Goal: Task Accomplishment & Management: Manage account settings

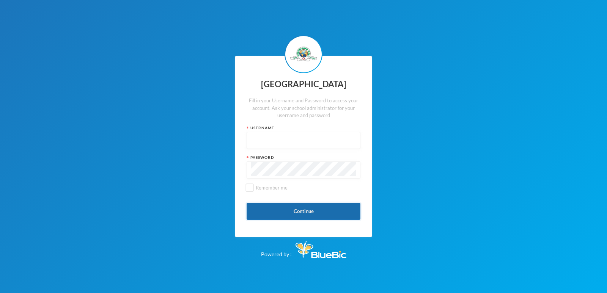
type input "glh25cs33"
click at [283, 207] on button "Continue" at bounding box center [304, 211] width 114 height 17
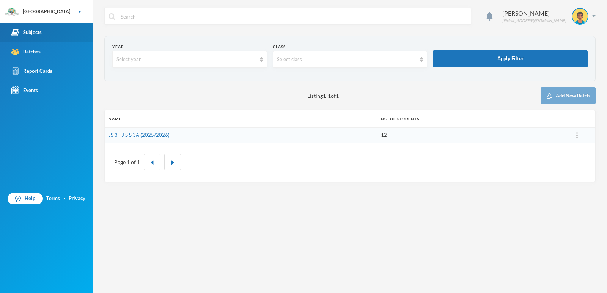
click at [38, 32] on div "Subjects" at bounding box center [26, 32] width 30 height 8
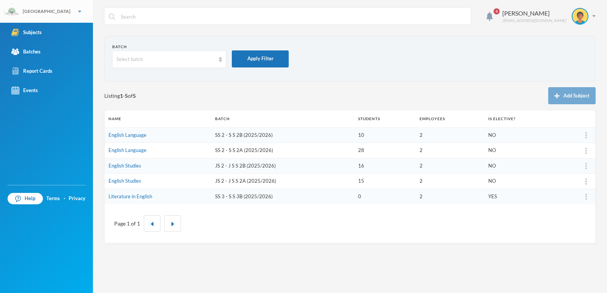
click at [78, 11] on img at bounding box center [79, 12] width 3 height 2
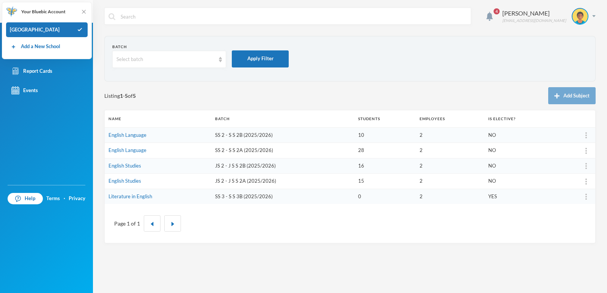
click at [61, 11] on span "Your Bluebic Account" at bounding box center [43, 11] width 44 height 7
click at [61, 32] on div "[GEOGRAPHIC_DATA]" at bounding box center [47, 29] width 82 height 15
click at [80, 99] on link "Events" at bounding box center [46, 90] width 93 height 19
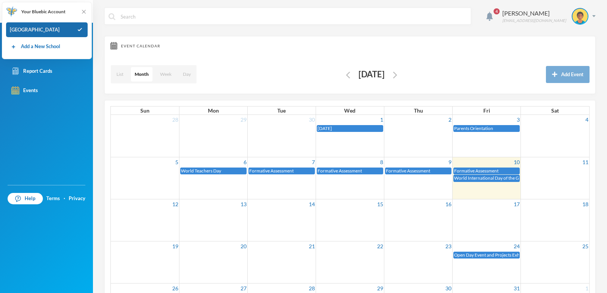
click at [53, 31] on div "[GEOGRAPHIC_DATA]" at bounding box center [47, 29] width 82 height 15
click at [81, 161] on div "Subjects Batches Report Cards Events" at bounding box center [46, 104] width 93 height 162
click at [114, 160] on td "5" at bounding box center [145, 162] width 68 height 10
click at [83, 11] on img at bounding box center [84, 12] width 8 height 8
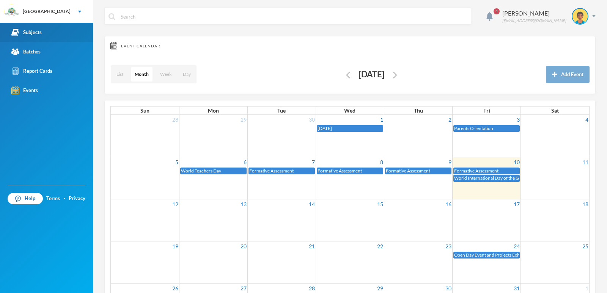
click at [41, 35] on div "Subjects" at bounding box center [26, 32] width 30 height 8
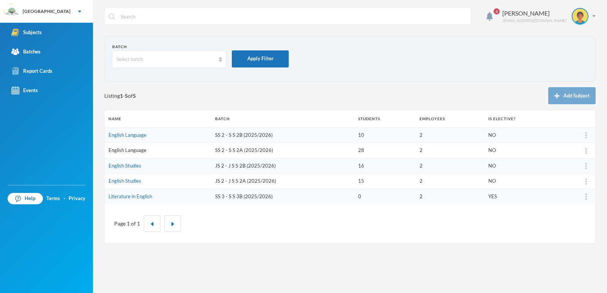
click at [127, 151] on link "English Language" at bounding box center [127, 150] width 38 height 6
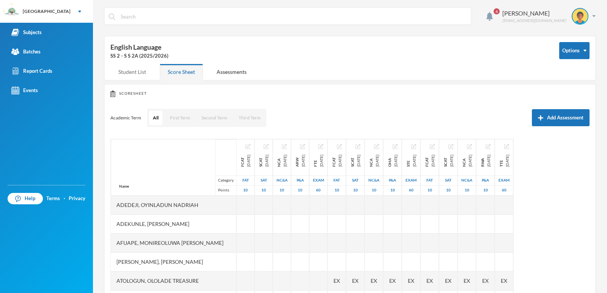
click at [133, 72] on div "Student List" at bounding box center [132, 72] width 44 height 16
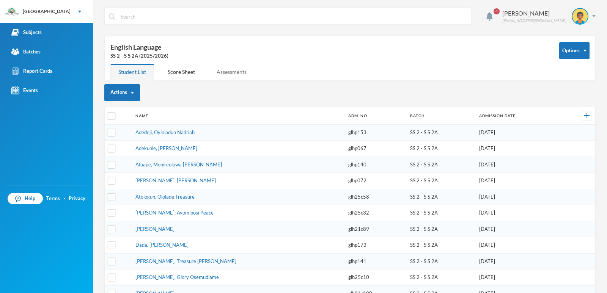
click at [232, 74] on div "Assessments" at bounding box center [232, 72] width 46 height 16
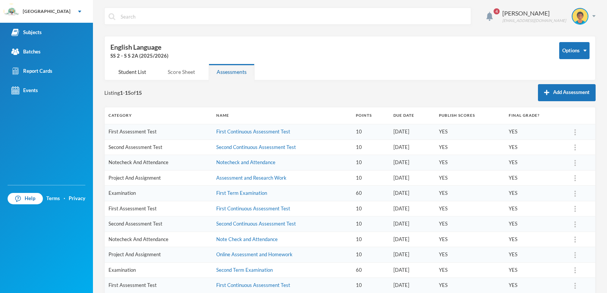
click at [187, 73] on div "Score Sheet" at bounding box center [181, 72] width 43 height 16
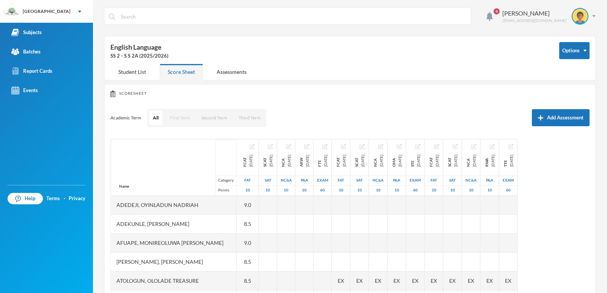
click at [172, 119] on button "First Term" at bounding box center [180, 118] width 28 height 14
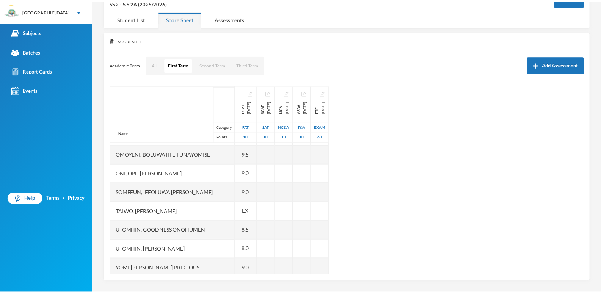
scroll to position [418, 0]
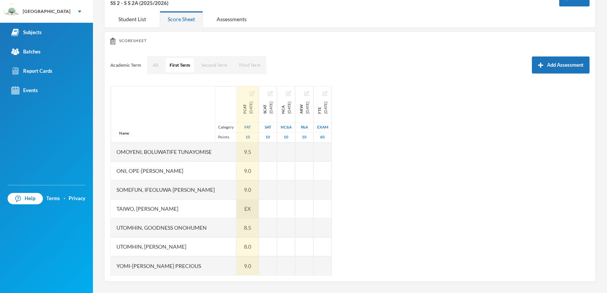
click at [244, 210] on span "EX" at bounding box center [247, 209] width 6 height 8
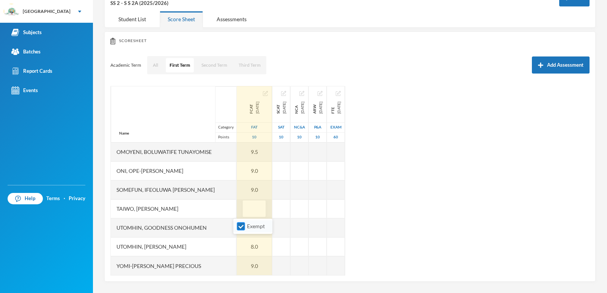
click at [242, 226] on input "Exempt" at bounding box center [241, 227] width 8 height 8
checkbox input "false"
click at [247, 210] on input "text" at bounding box center [254, 209] width 15 height 17
type input "10"
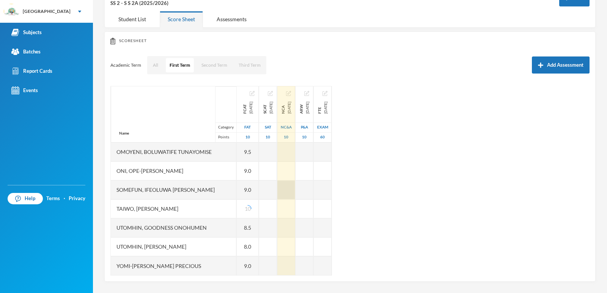
click at [293, 192] on div at bounding box center [286, 190] width 18 height 19
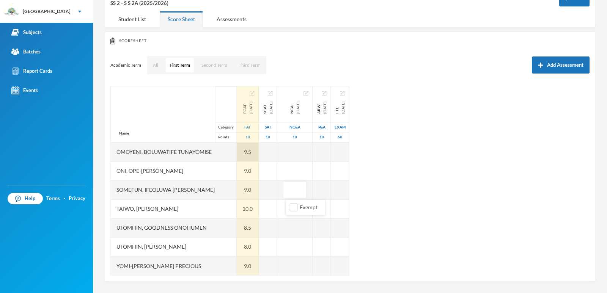
click at [244, 151] on div "9.5" at bounding box center [248, 152] width 22 height 19
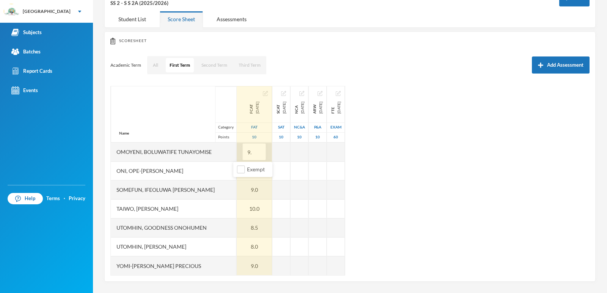
type input "9"
type input "10"
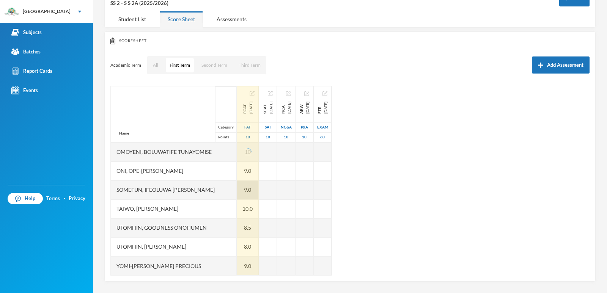
click at [249, 189] on div "9.0" at bounding box center [248, 190] width 22 height 19
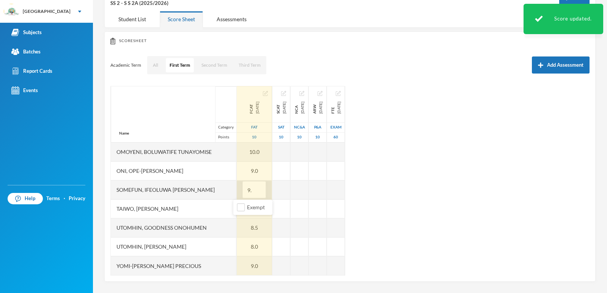
type input "9.5"
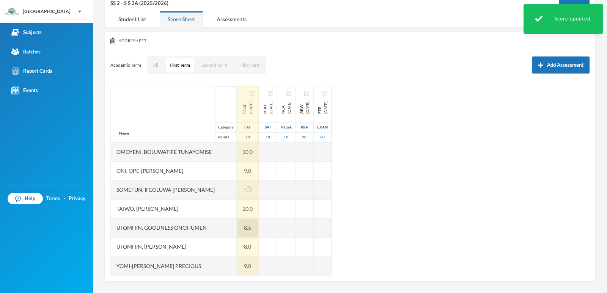
click at [250, 227] on div "8.5" at bounding box center [248, 227] width 22 height 19
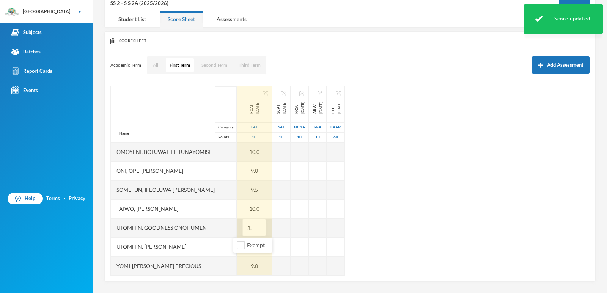
type input "8"
type input "9.0"
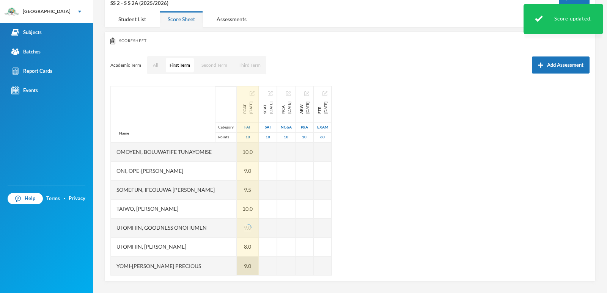
click at [249, 267] on div "9.0" at bounding box center [248, 265] width 22 height 19
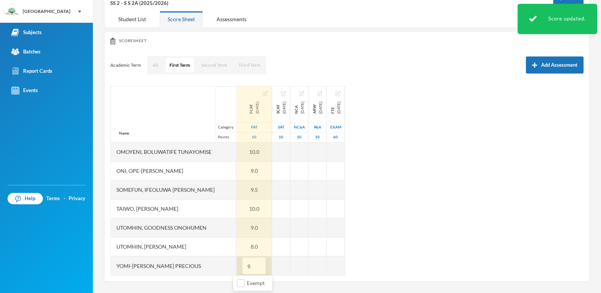
type input "9.5"
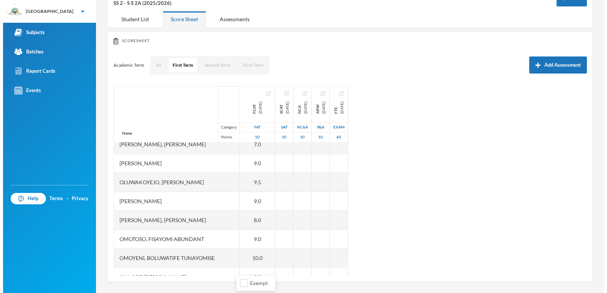
scroll to position [308, 0]
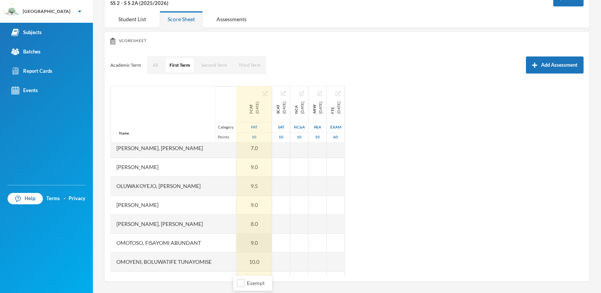
click at [251, 243] on div "9.0" at bounding box center [254, 243] width 35 height 19
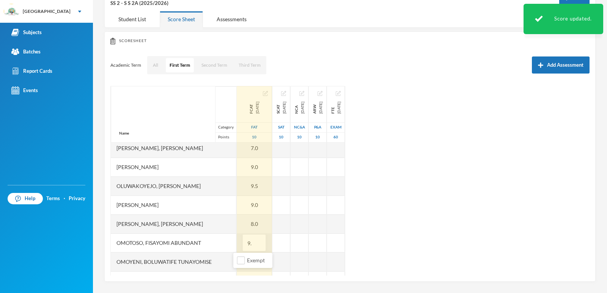
type input "9.5"
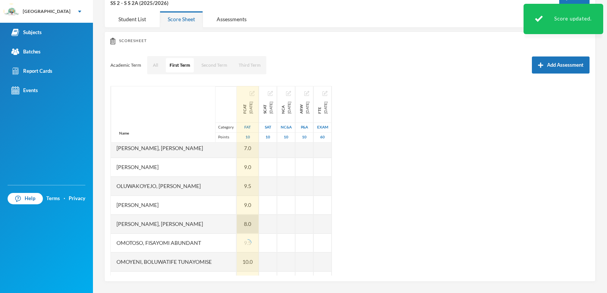
click at [249, 224] on div "8.0" at bounding box center [248, 224] width 22 height 19
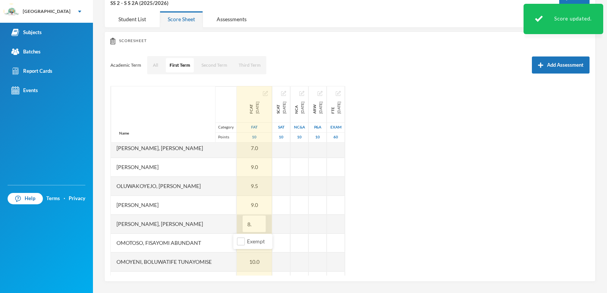
type input "8.5"
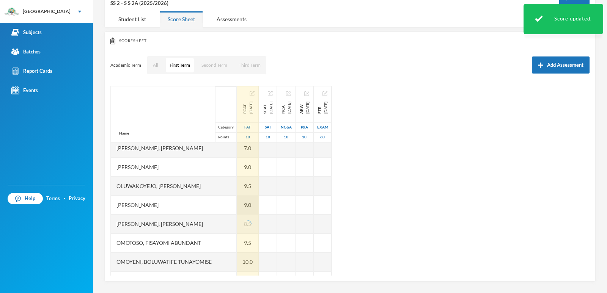
click at [250, 204] on div "9.0" at bounding box center [248, 205] width 22 height 19
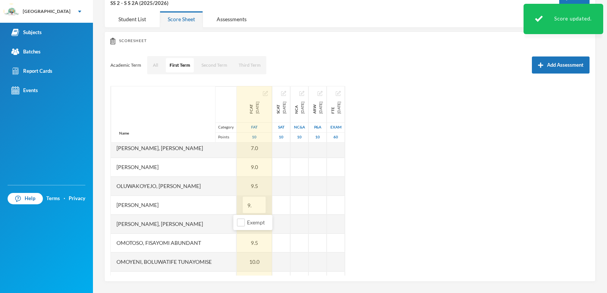
type input "9.5"
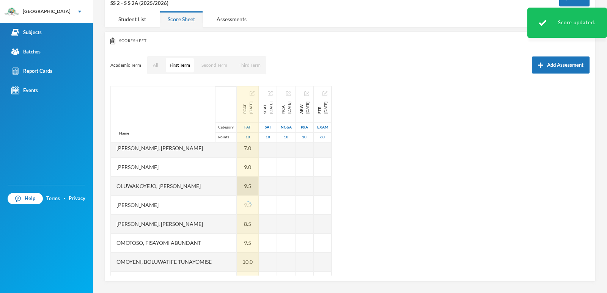
click at [251, 185] on div "9.5" at bounding box center [248, 186] width 22 height 19
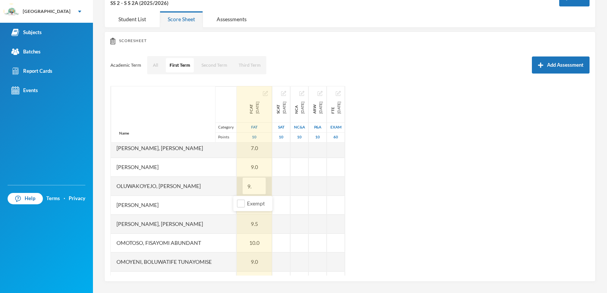
type input "9"
type input "10"
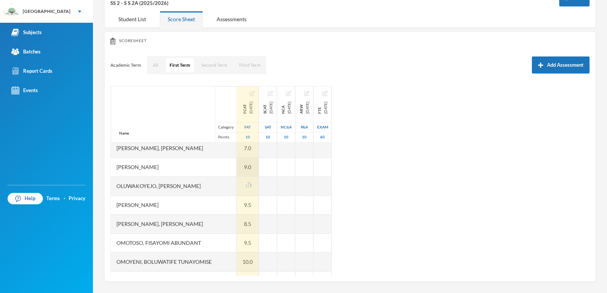
click at [249, 167] on div "9.0" at bounding box center [248, 167] width 22 height 19
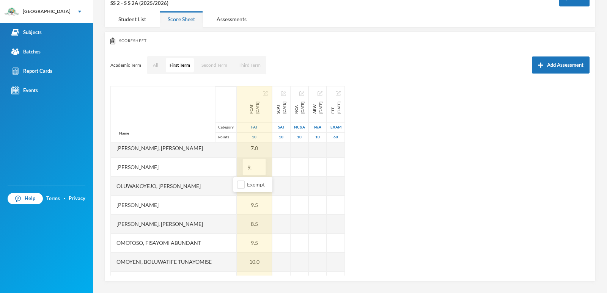
type input "9.5"
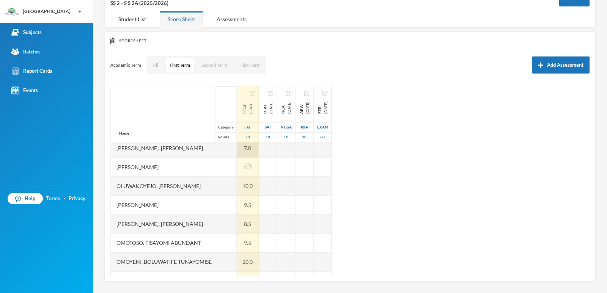
click at [250, 149] on div "7.0" at bounding box center [248, 148] width 22 height 19
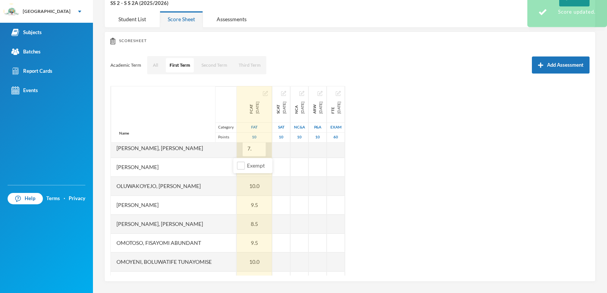
type input "7.5"
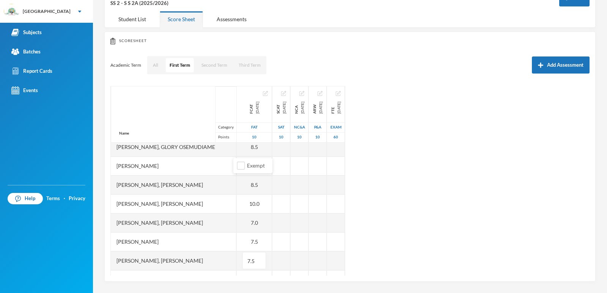
scroll to position [192, 0]
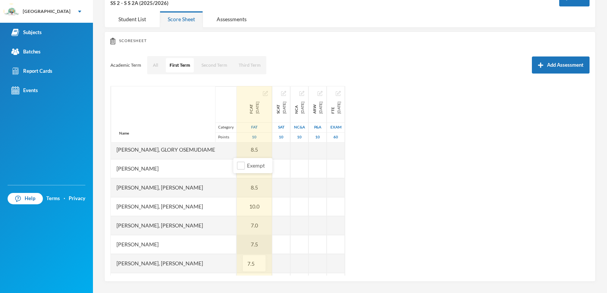
click at [249, 245] on div "7.5" at bounding box center [254, 244] width 35 height 19
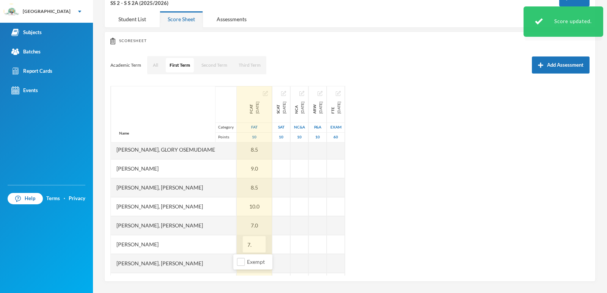
type input "7"
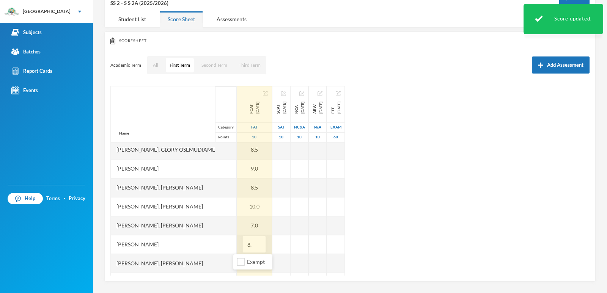
type input "8.0"
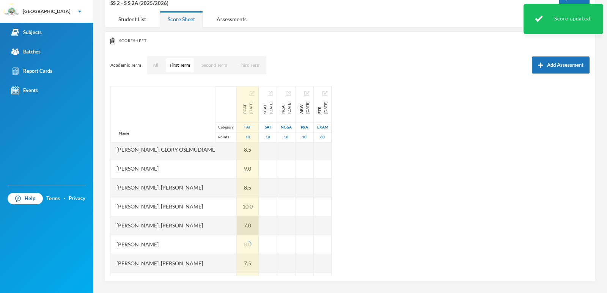
click at [249, 224] on div "7.0" at bounding box center [248, 225] width 22 height 19
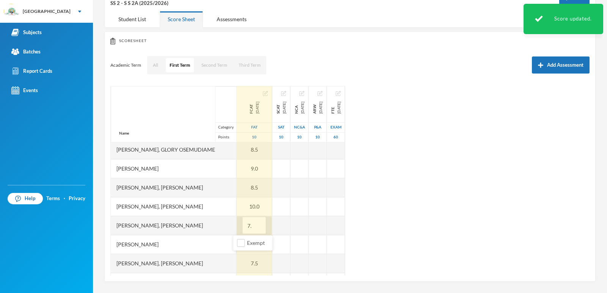
type input "7.5"
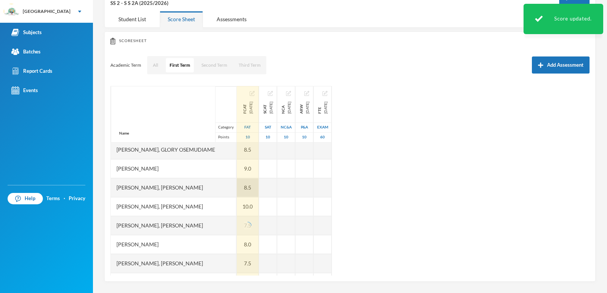
click at [249, 187] on div "8.5" at bounding box center [248, 187] width 22 height 19
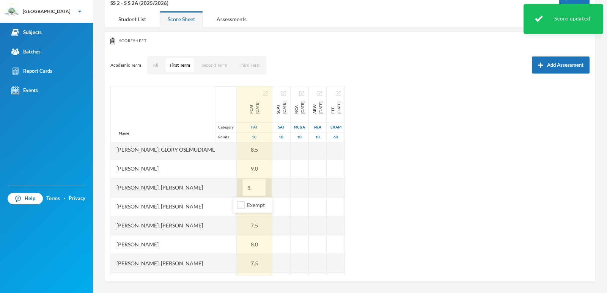
type input "8"
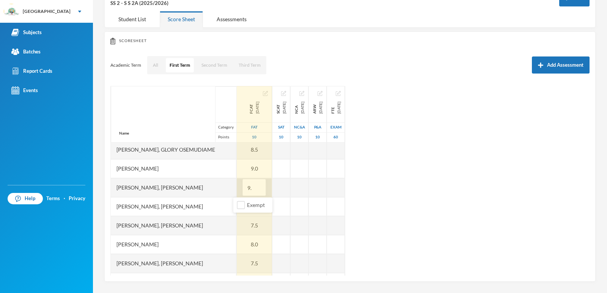
type input "9.0"
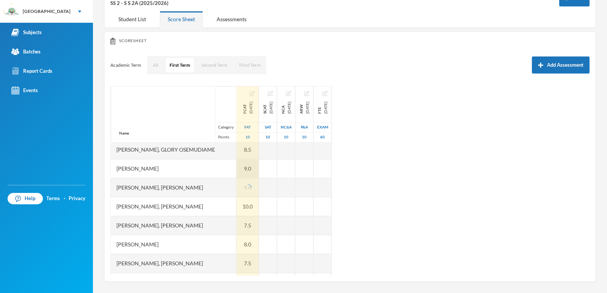
click at [249, 170] on div "9.0" at bounding box center [248, 168] width 22 height 19
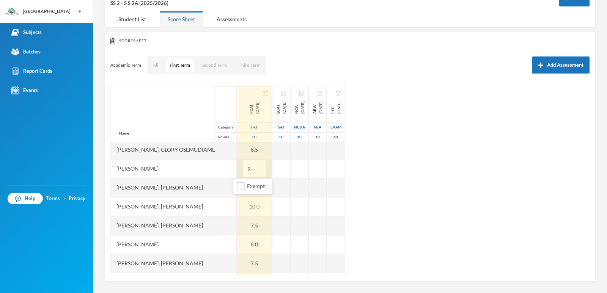
type input "9.5"
click at [250, 150] on div "8.5" at bounding box center [254, 149] width 35 height 19
type input "8"
type input "9.0"
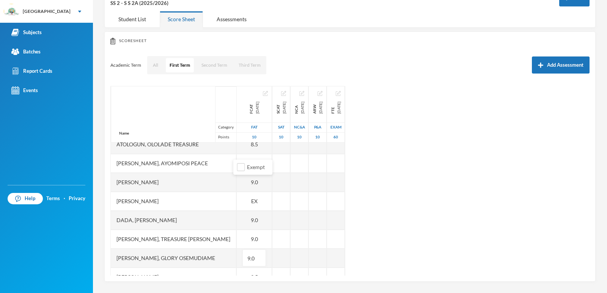
scroll to position [82, 0]
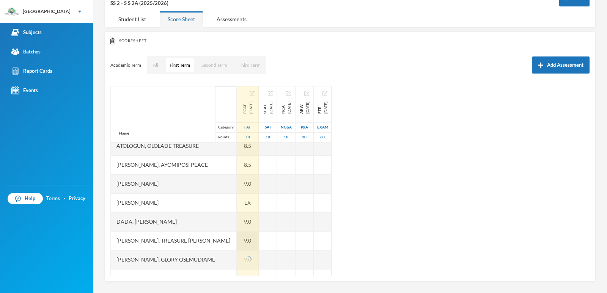
click at [252, 241] on div "9.0" at bounding box center [248, 240] width 22 height 19
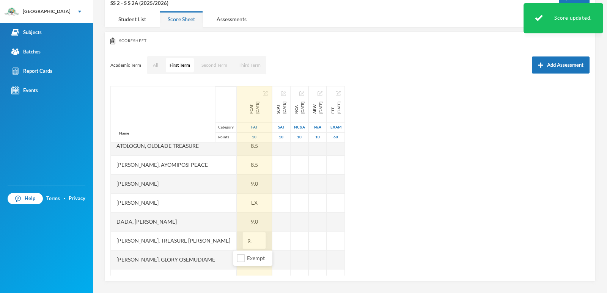
type input "9.5"
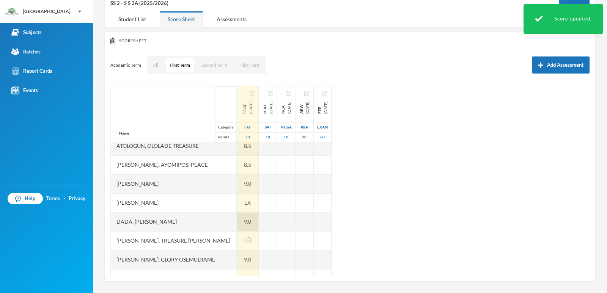
click at [250, 223] on div "9.0" at bounding box center [248, 221] width 22 height 19
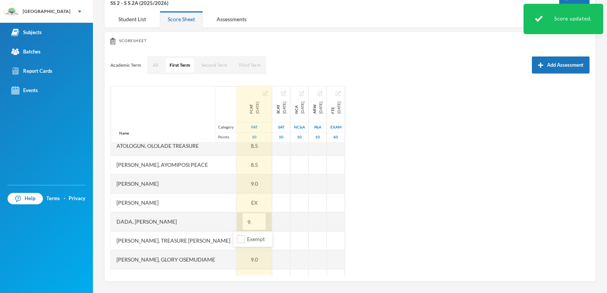
type input "9.5"
click at [250, 184] on div "9.0" at bounding box center [254, 183] width 35 height 19
type input "9.5"
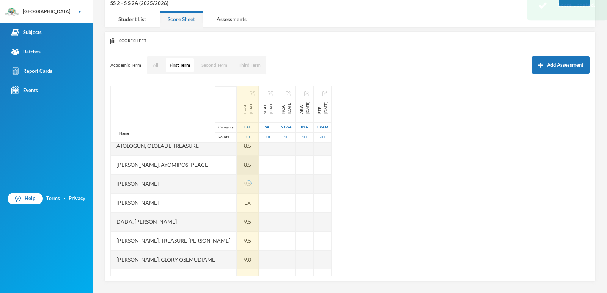
click at [251, 163] on div "8.5" at bounding box center [248, 165] width 22 height 19
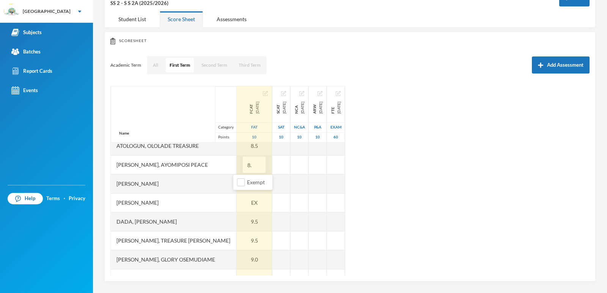
type input "8"
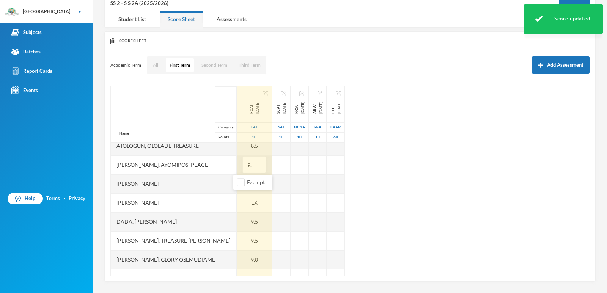
type input "9.0"
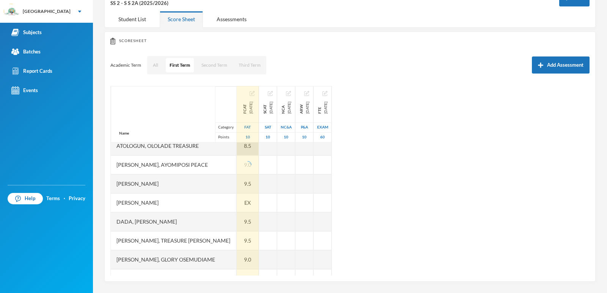
click at [250, 146] on div "8.5" at bounding box center [248, 146] width 22 height 19
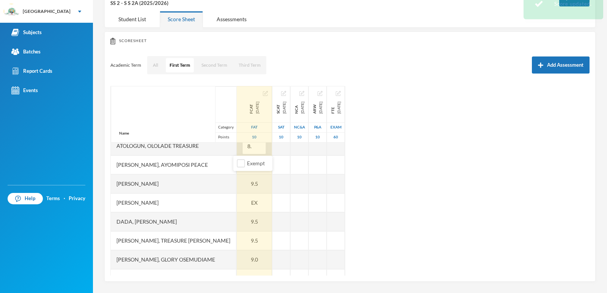
type input "8"
type input "9.0"
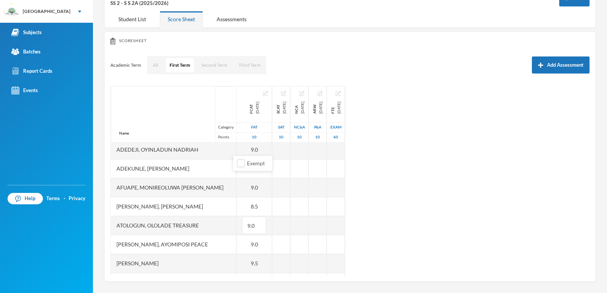
scroll to position [0, 0]
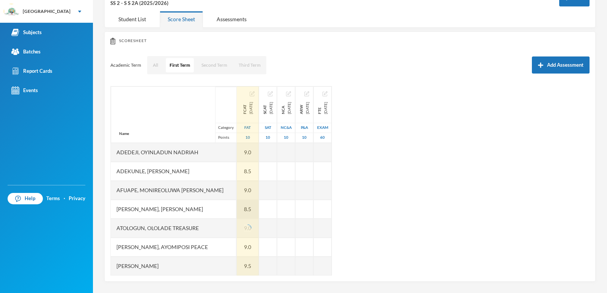
click at [250, 210] on div "8.5" at bounding box center [248, 209] width 22 height 19
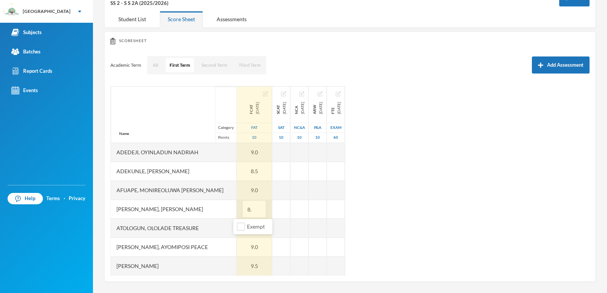
type input "8"
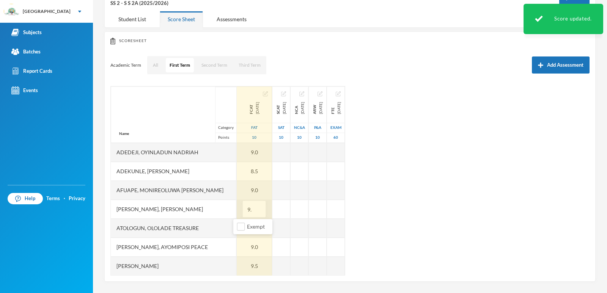
type input "9.0"
click at [250, 189] on div "9.0" at bounding box center [254, 190] width 35 height 19
type input "9.5"
click at [250, 172] on div "8.5" at bounding box center [254, 171] width 35 height 19
type input "8"
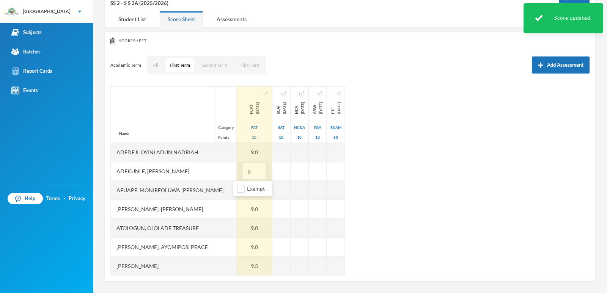
type input "9.0"
click at [249, 150] on div "9.0" at bounding box center [254, 152] width 35 height 19
type input "9.5"
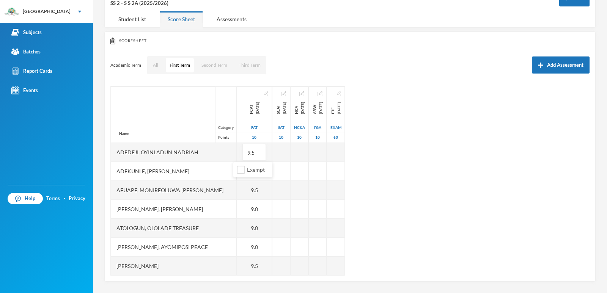
click at [441, 163] on div "Name Category Points [PERSON_NAME] [PERSON_NAME], Opemipo [PERSON_NAME], [PERSO…" at bounding box center [349, 181] width 479 height 190
